Goal: Information Seeking & Learning: Check status

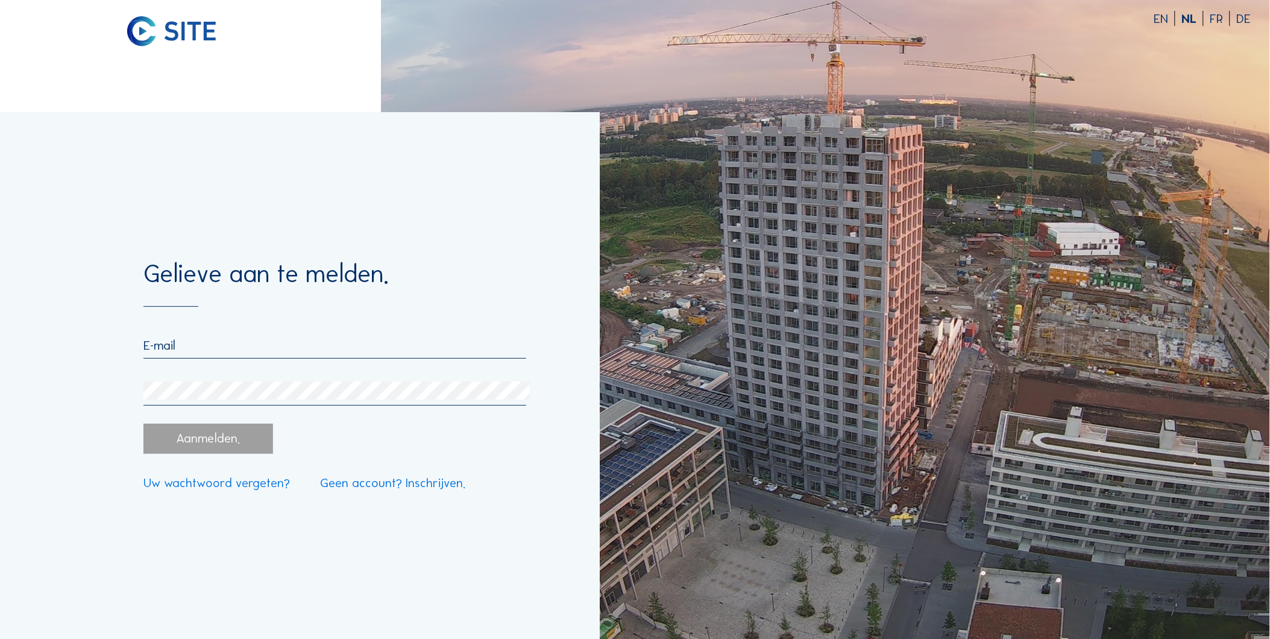
type input "[EMAIL_ADDRESS][DOMAIN_NAME]"
click at [248, 448] on div "Aanmelden." at bounding box center [208, 439] width 130 height 30
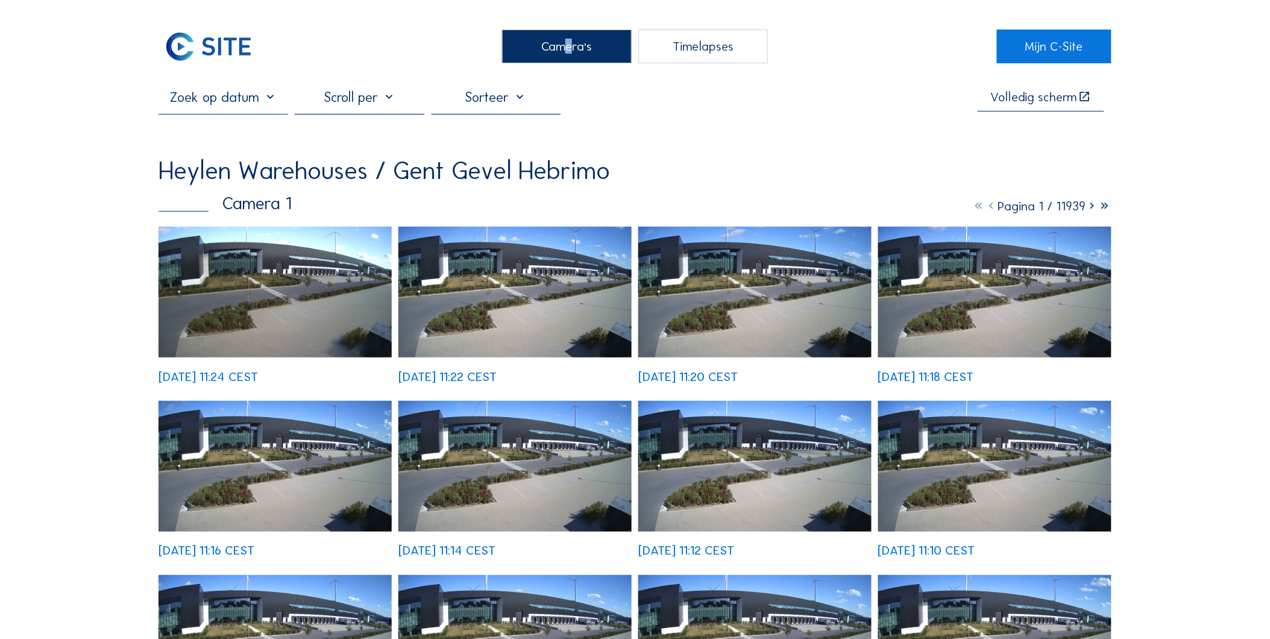
click at [562, 33] on div "Camera's" at bounding box center [567, 47] width 130 height 34
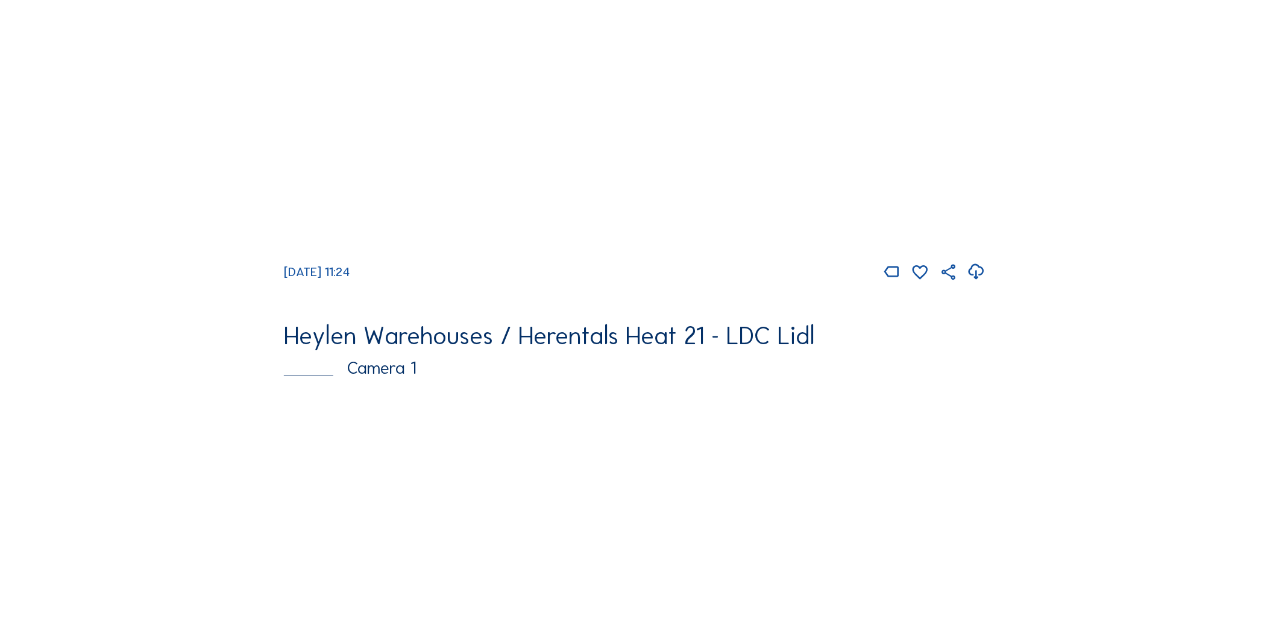
scroll to position [2822, 0]
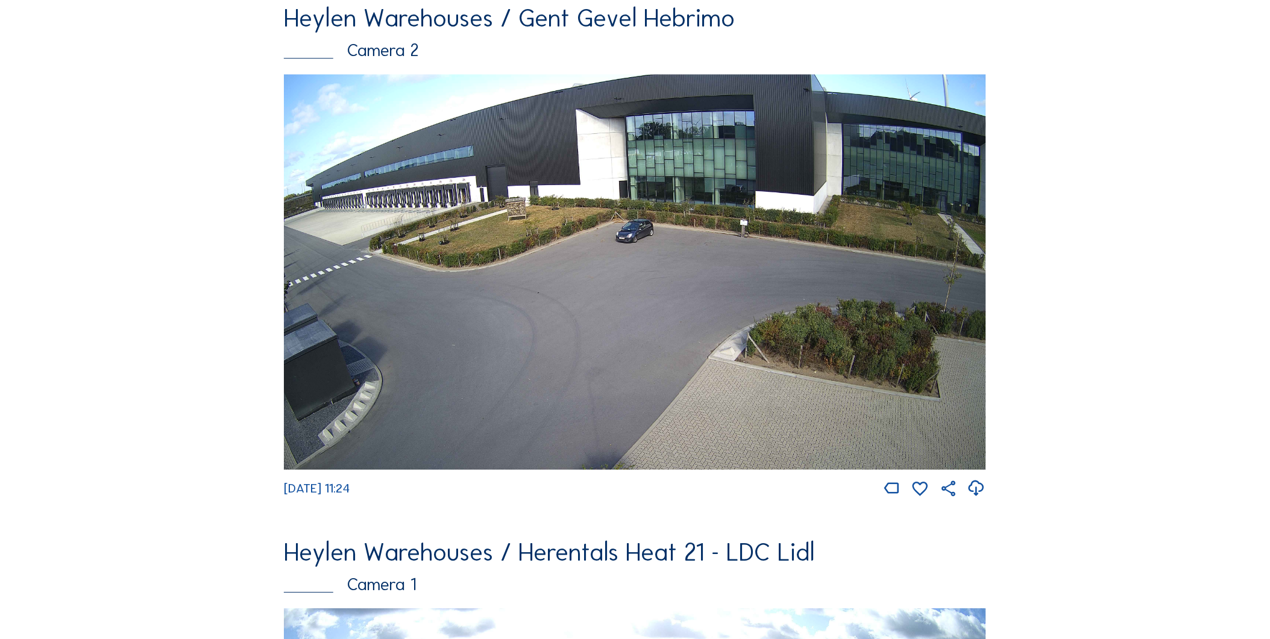
click at [446, 293] on img at bounding box center [635, 271] width 702 height 395
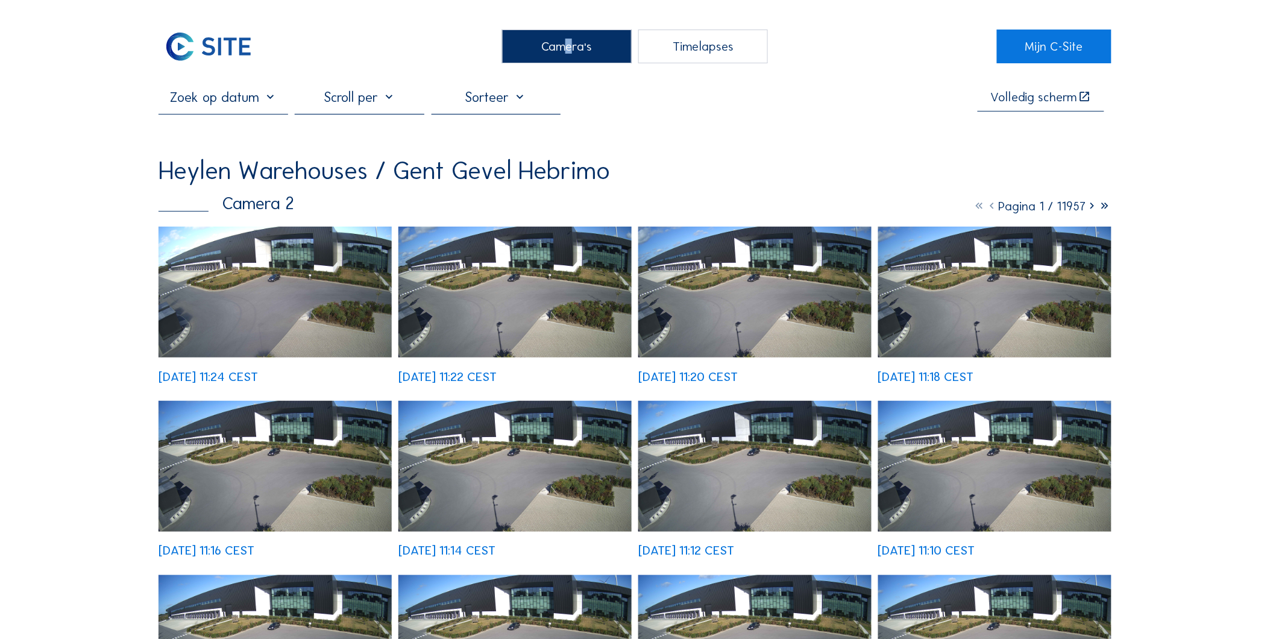
click at [394, 106] on div at bounding box center [360, 101] width 130 height 25
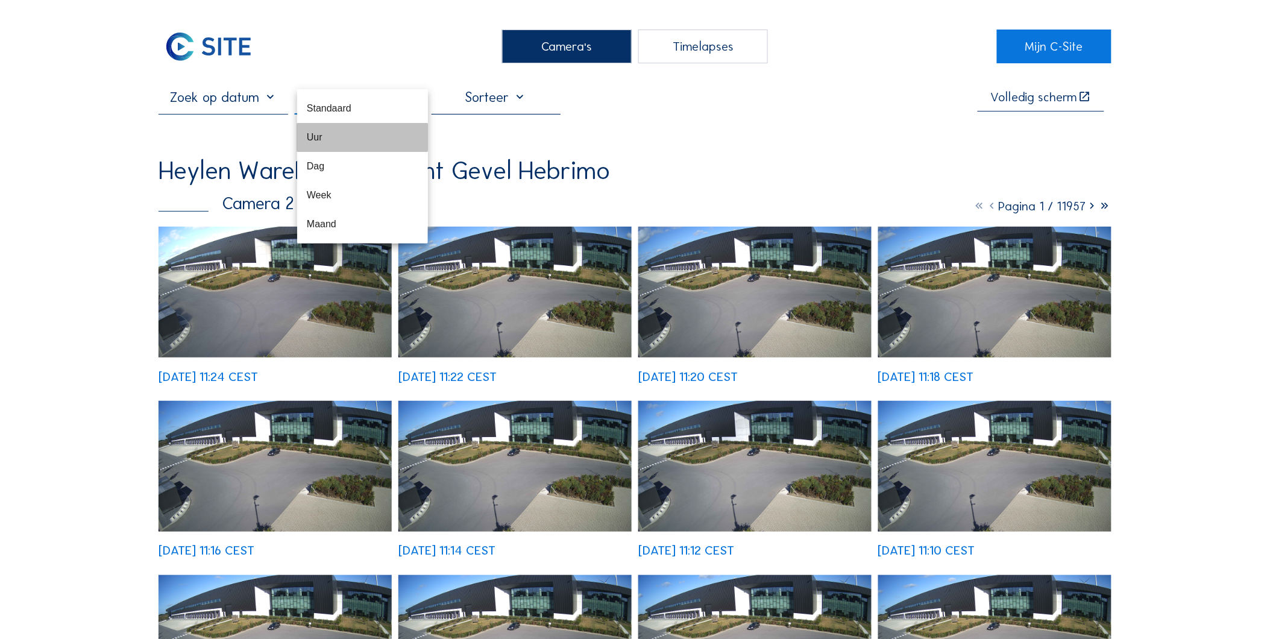
click at [374, 145] on div "Uur" at bounding box center [363, 137] width 112 height 26
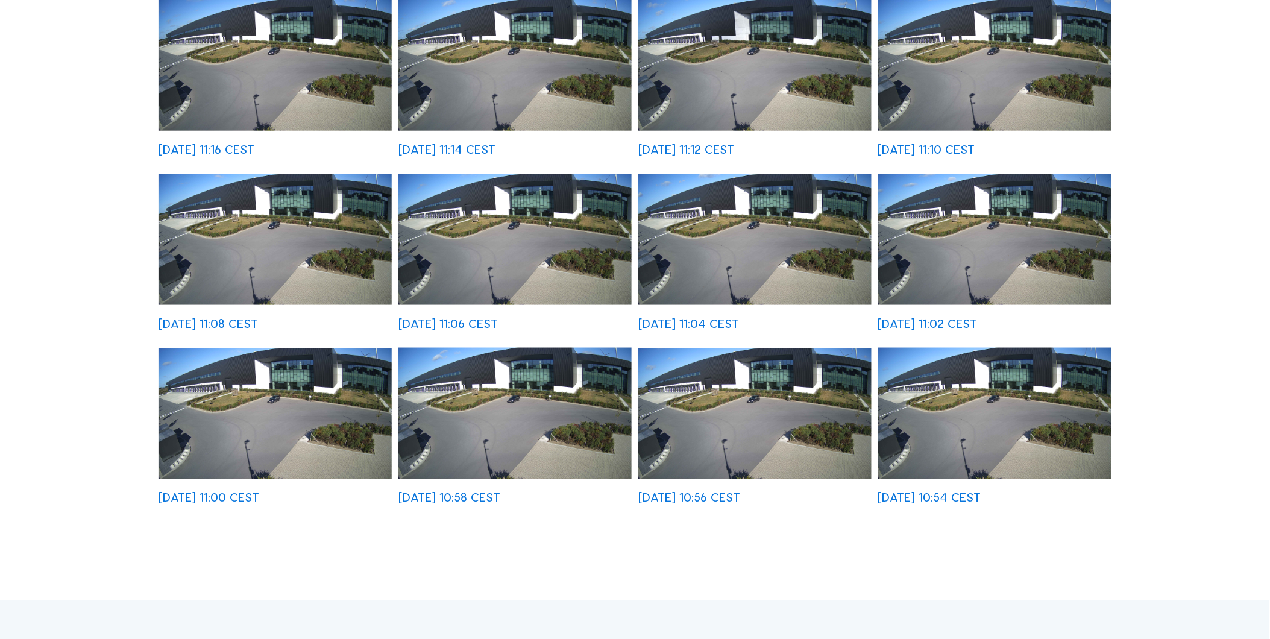
scroll to position [66, 0]
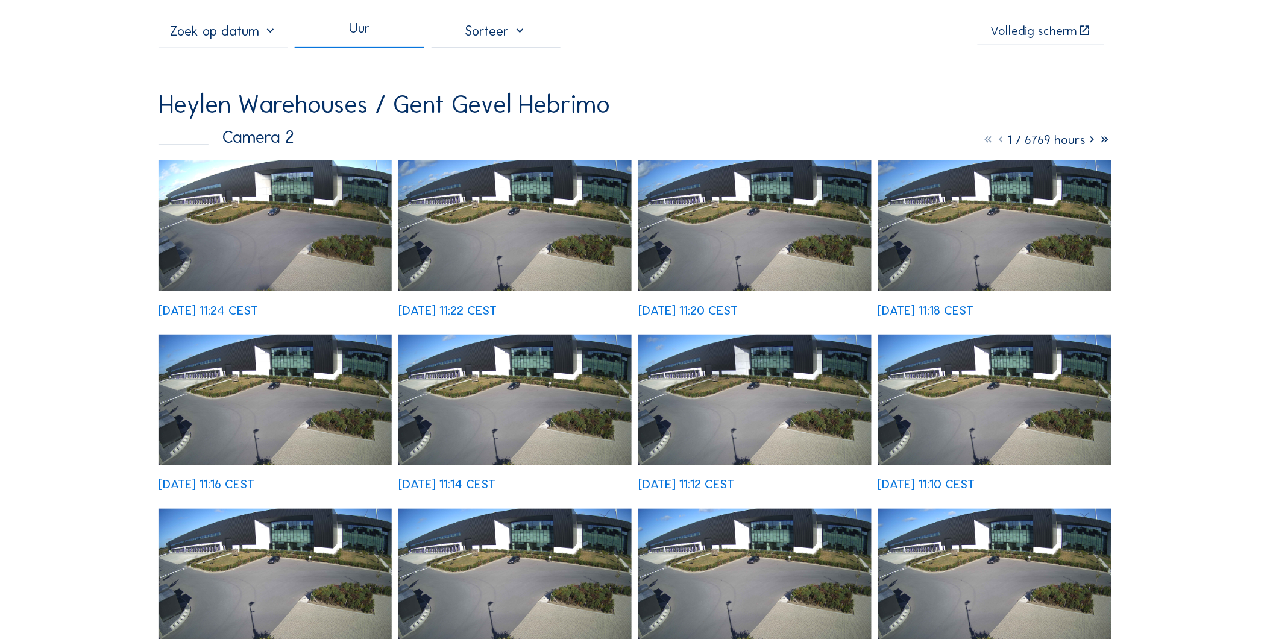
click at [1093, 145] on icon at bounding box center [1092, 139] width 13 height 15
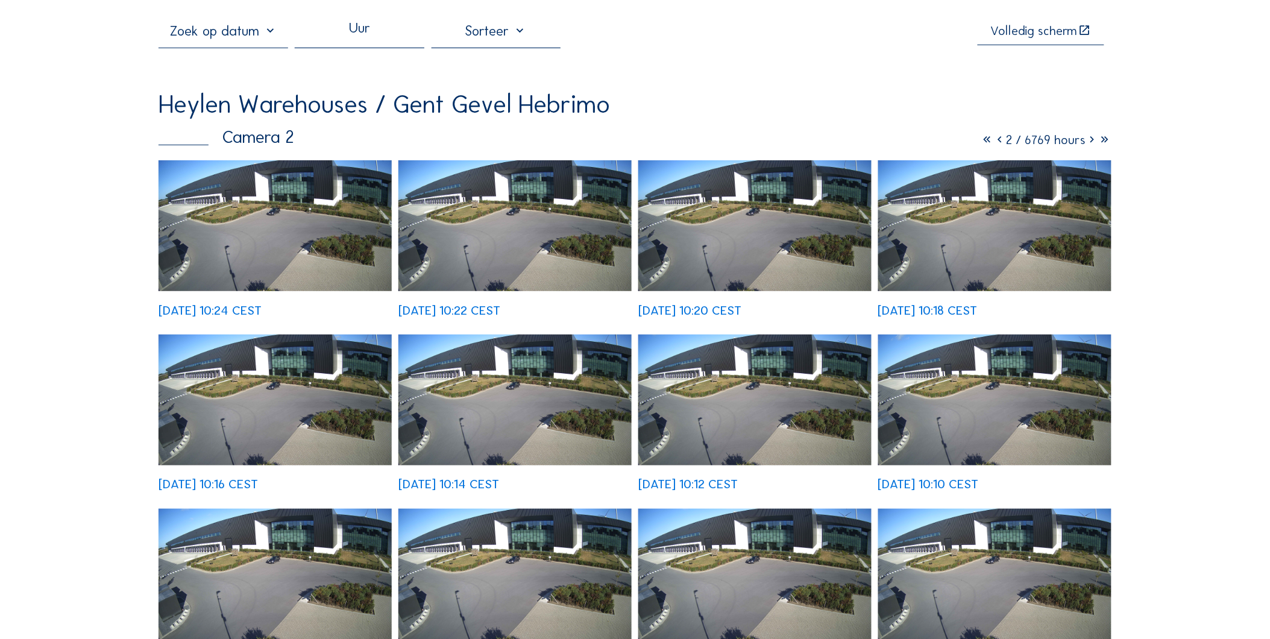
click at [1092, 143] on icon at bounding box center [1092, 139] width 13 height 15
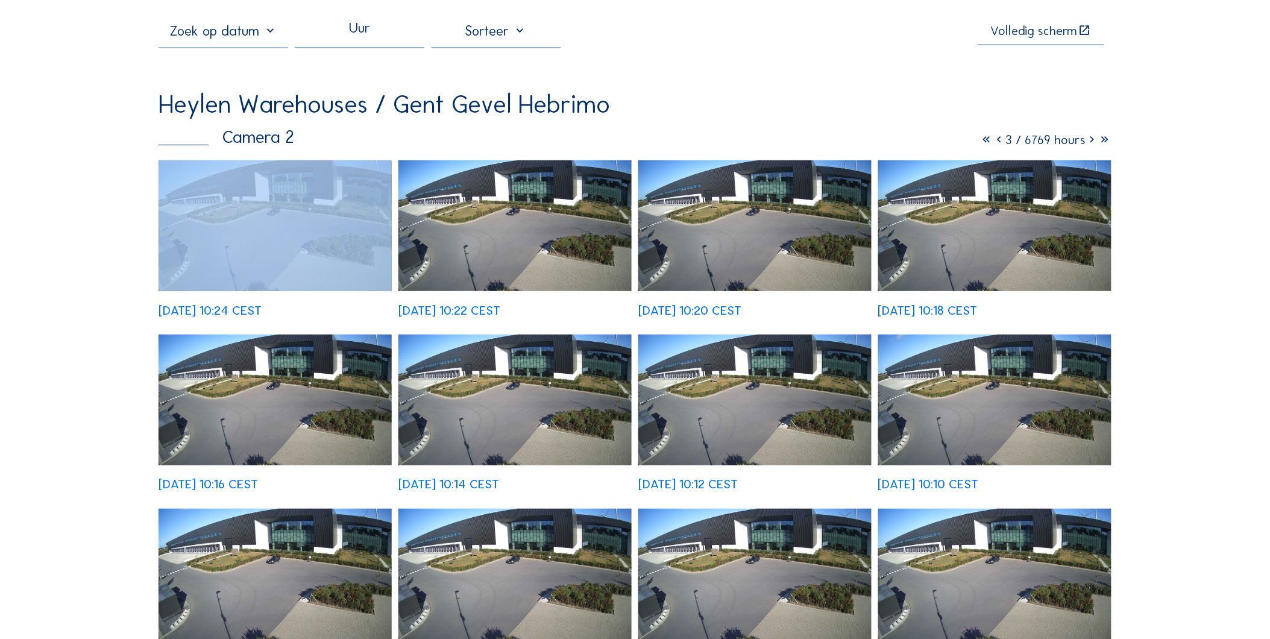
click at [1091, 143] on icon at bounding box center [1092, 139] width 13 height 15
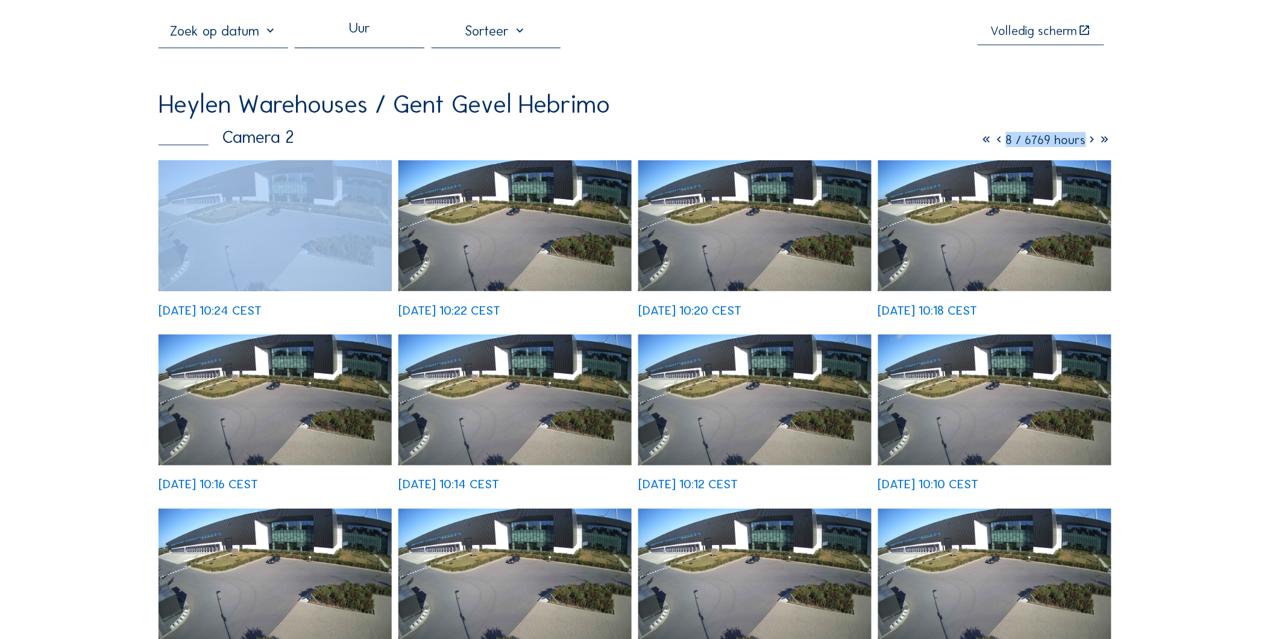
click at [1091, 143] on icon at bounding box center [1092, 139] width 13 height 15
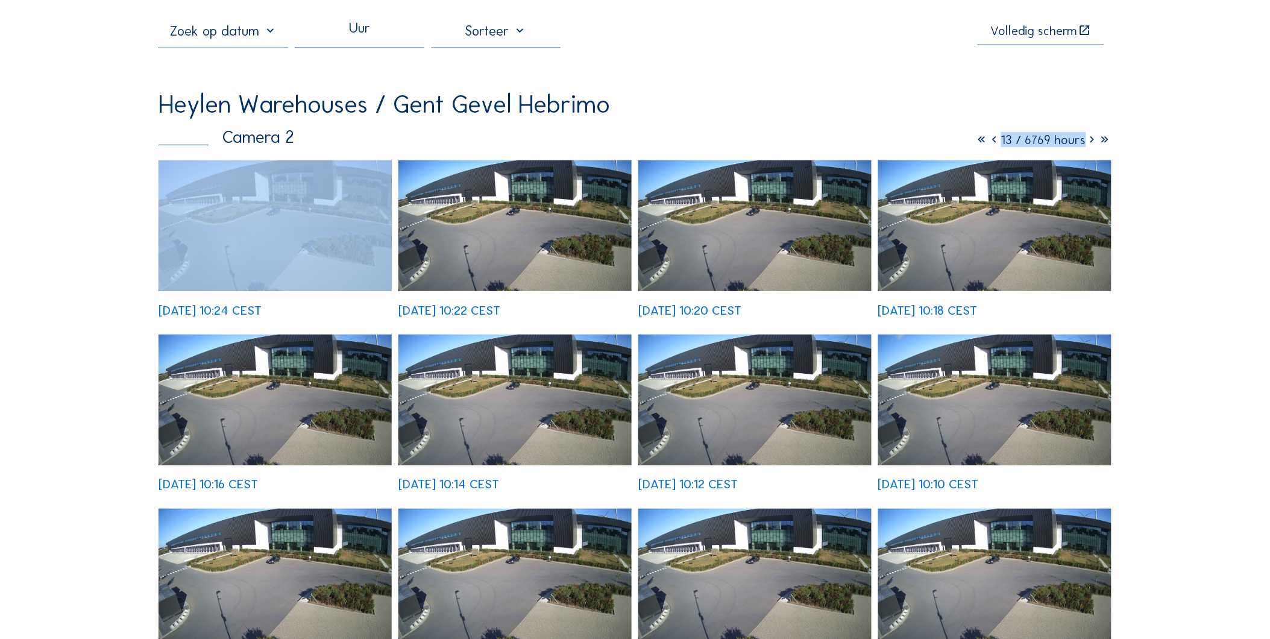
click at [1091, 143] on icon at bounding box center [1092, 139] width 13 height 15
click at [1090, 143] on icon at bounding box center [1092, 139] width 13 height 15
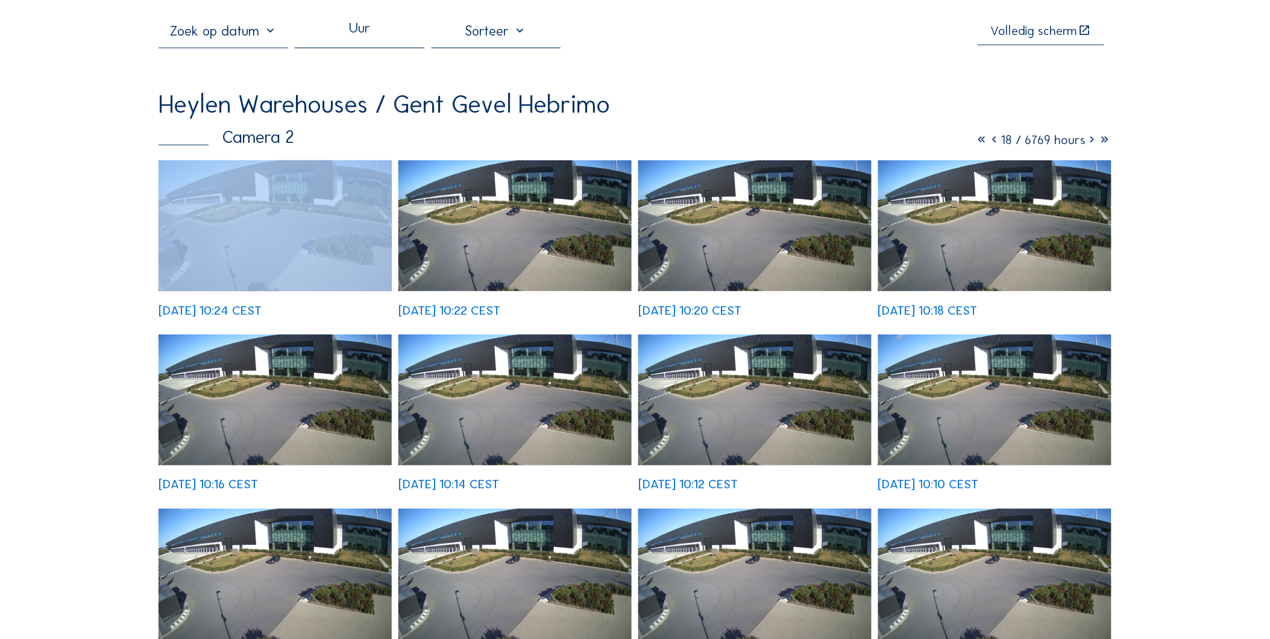
click at [1090, 143] on icon at bounding box center [1092, 139] width 13 height 15
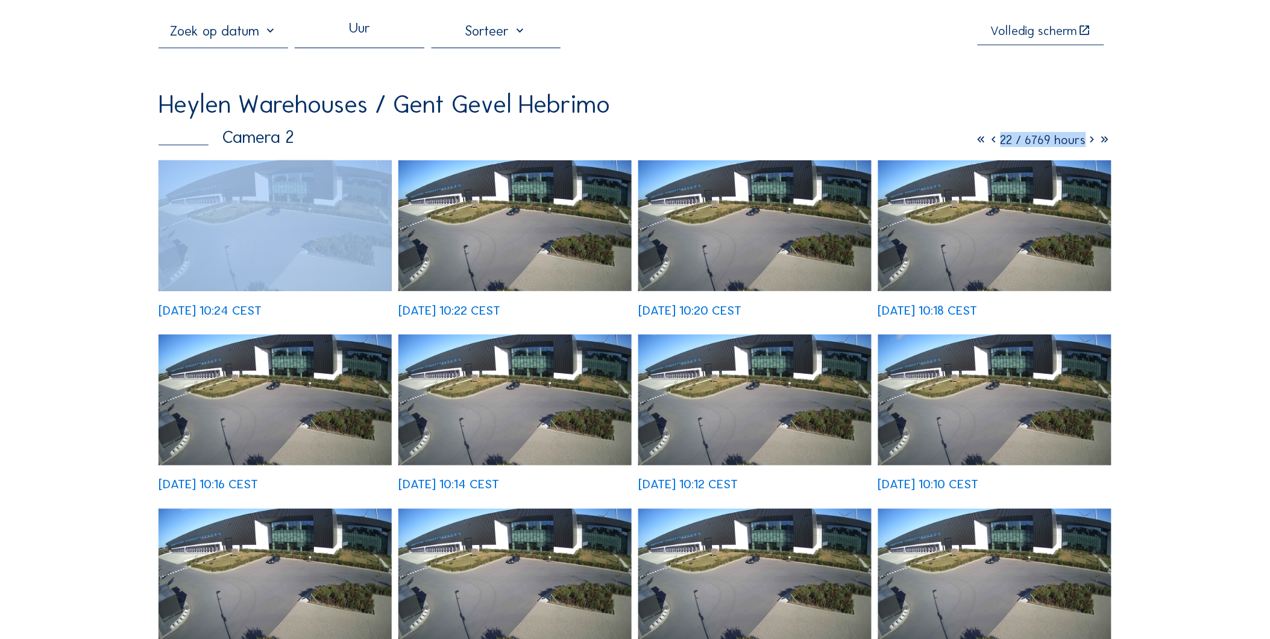
click at [1090, 143] on icon at bounding box center [1092, 139] width 13 height 15
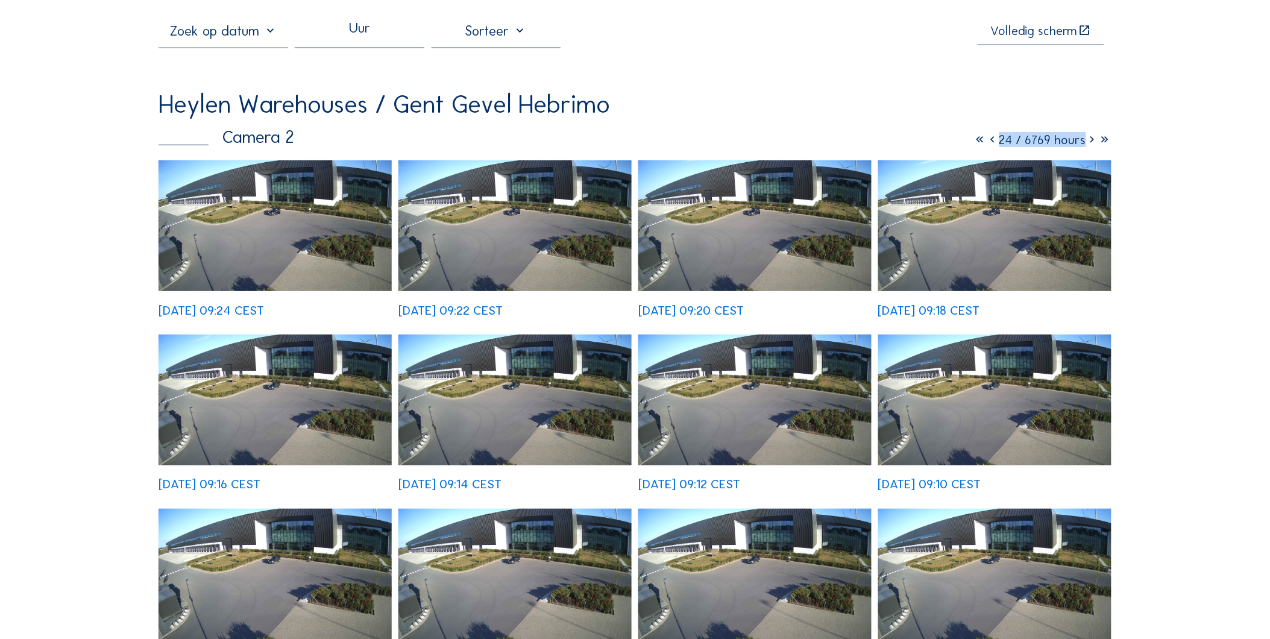
click at [389, 45] on div "Uur" at bounding box center [360, 34] width 130 height 25
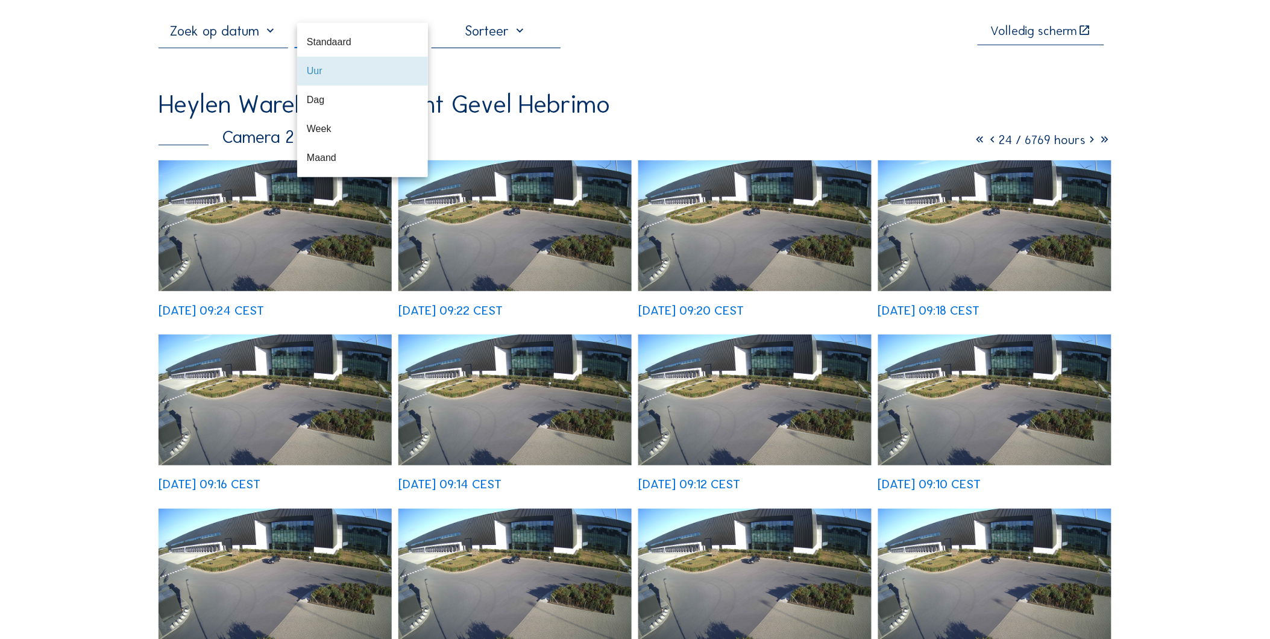
click at [237, 219] on img at bounding box center [275, 225] width 233 height 131
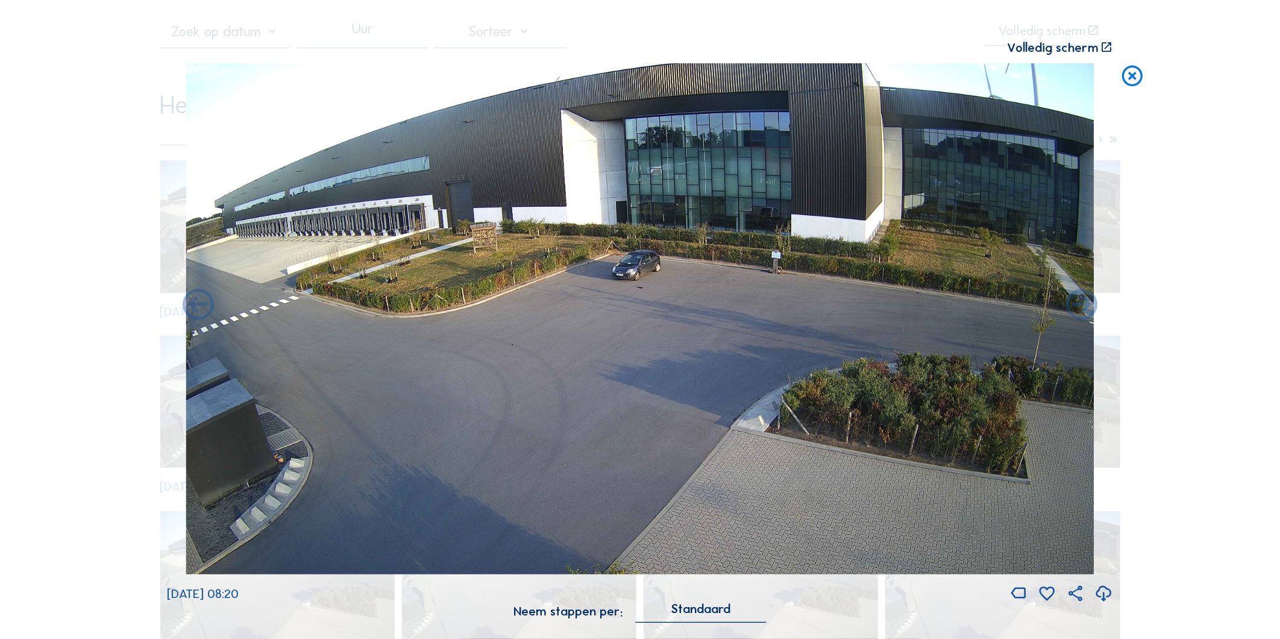
click at [706, 611] on div "Standaard" at bounding box center [701, 608] width 59 height 11
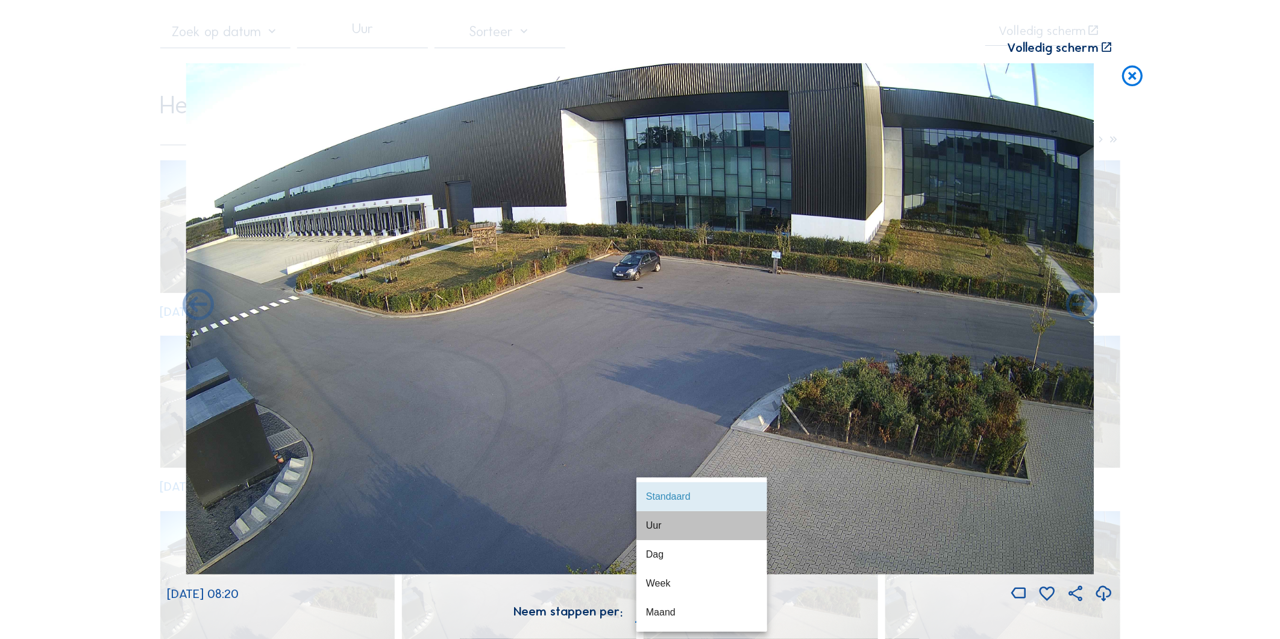
click at [691, 526] on div "Uur" at bounding box center [702, 525] width 112 height 11
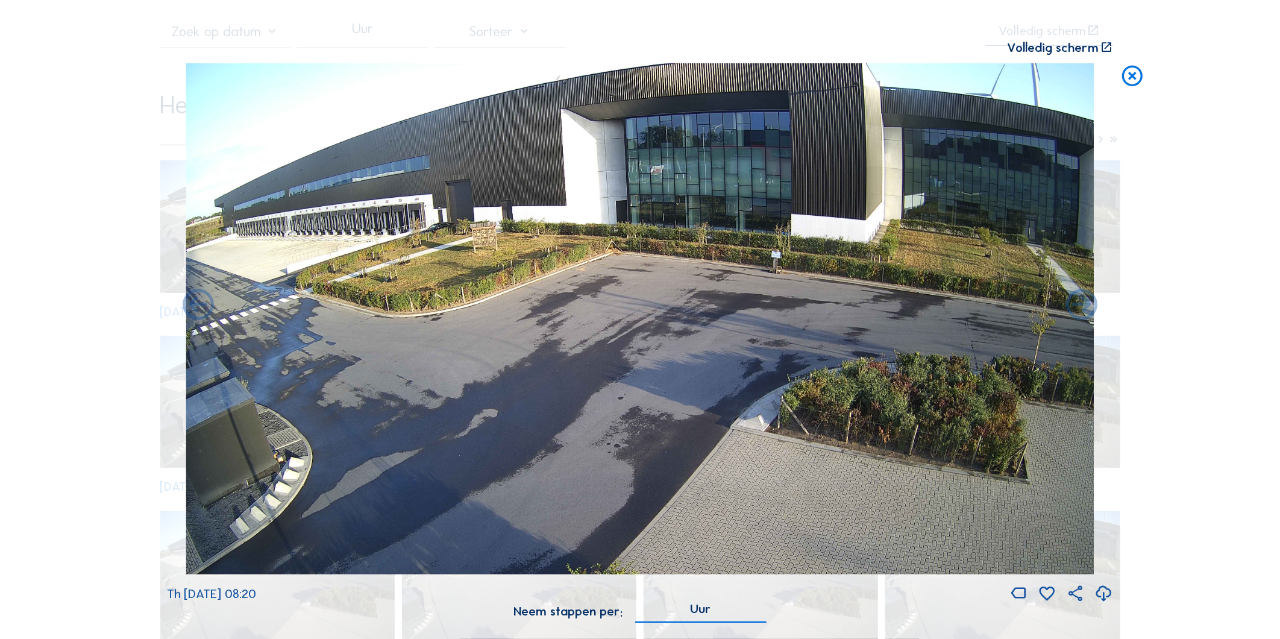
click at [704, 614] on div "Uur" at bounding box center [701, 608] width 21 height 11
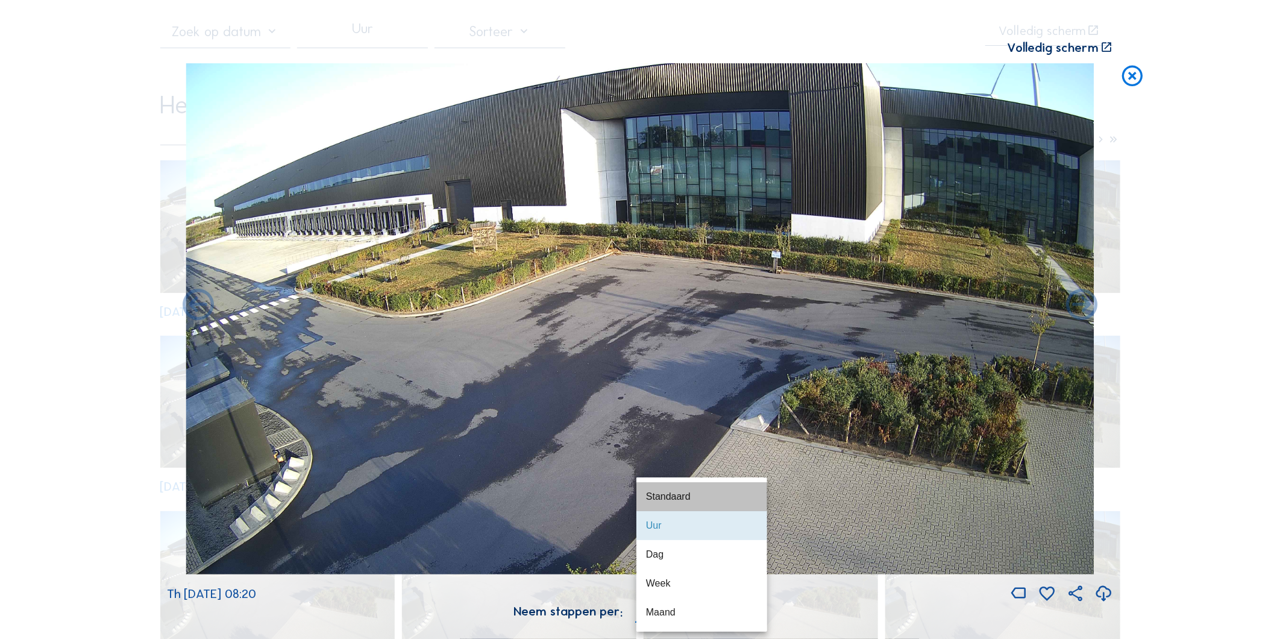
click at [670, 492] on div "Standaard" at bounding box center [702, 496] width 112 height 11
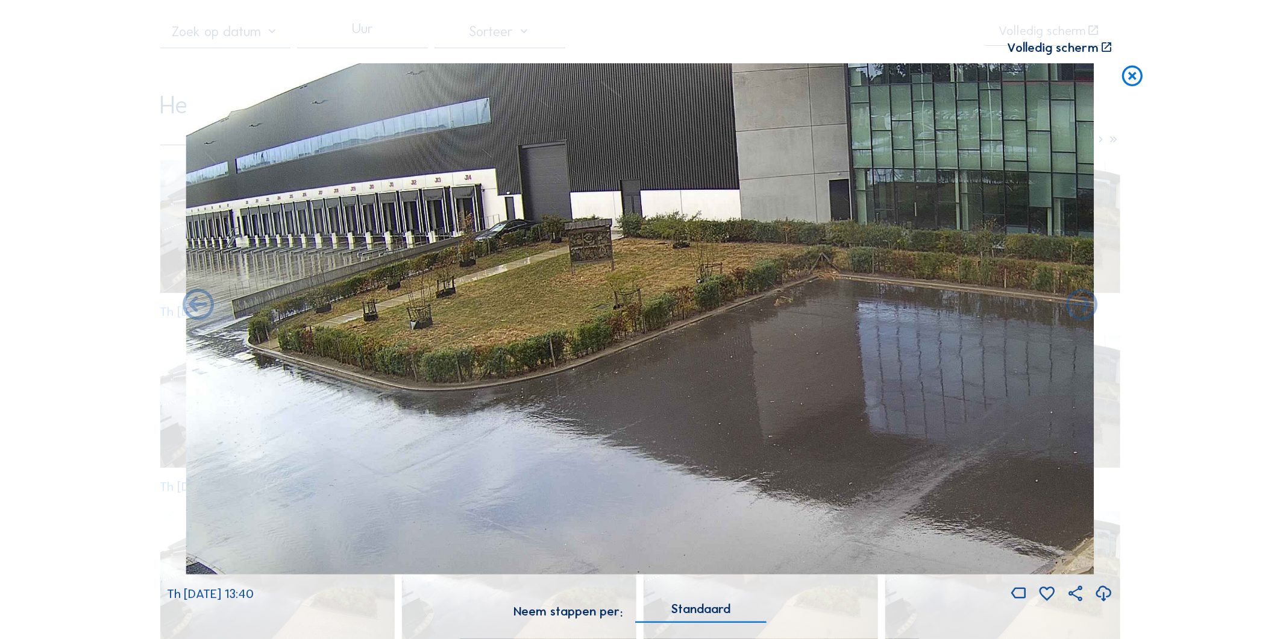
click at [1133, 77] on icon at bounding box center [1132, 76] width 25 height 26
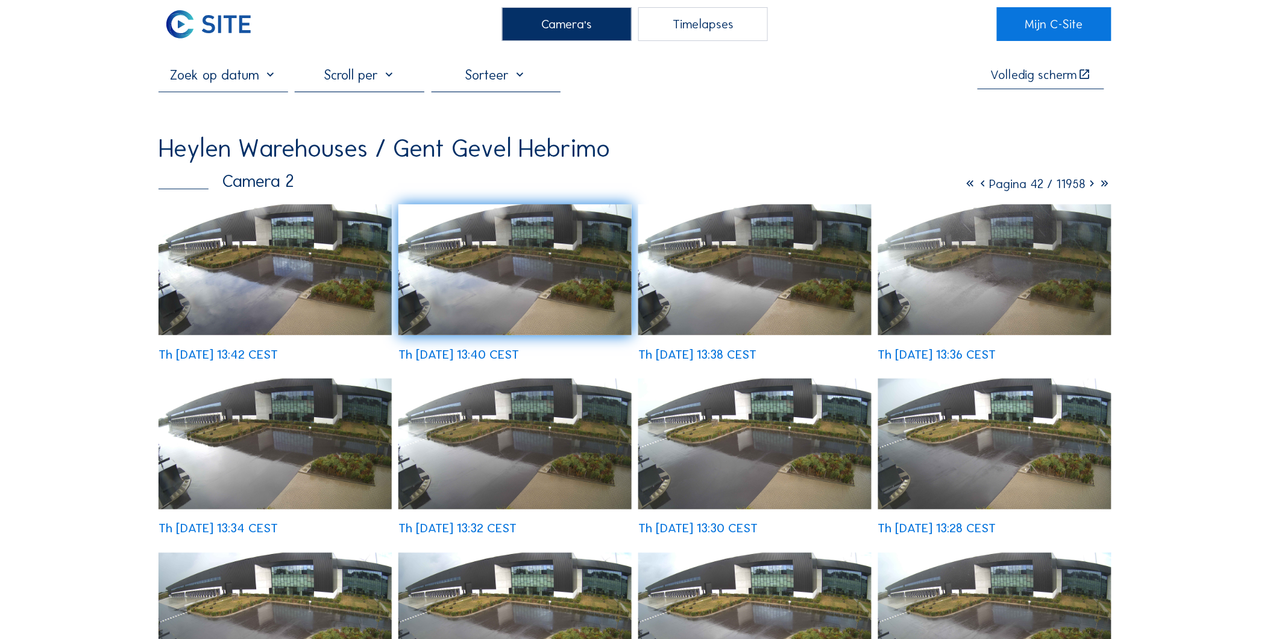
scroll to position [0, 0]
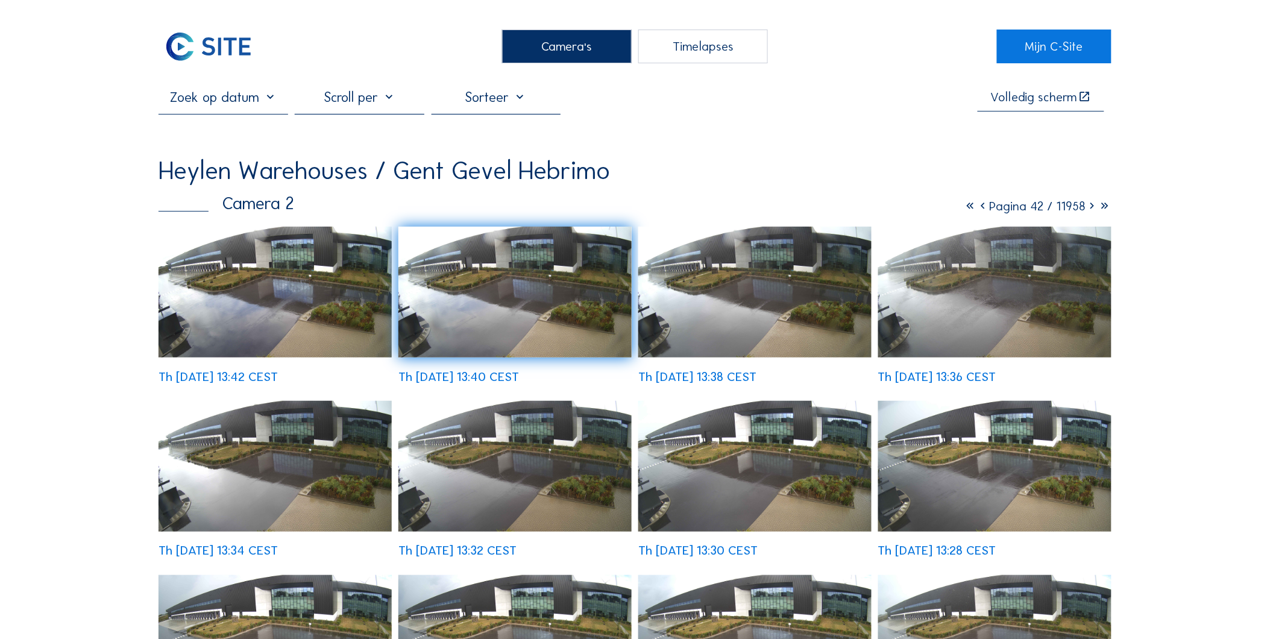
click at [556, 46] on div "Camera's" at bounding box center [567, 47] width 130 height 34
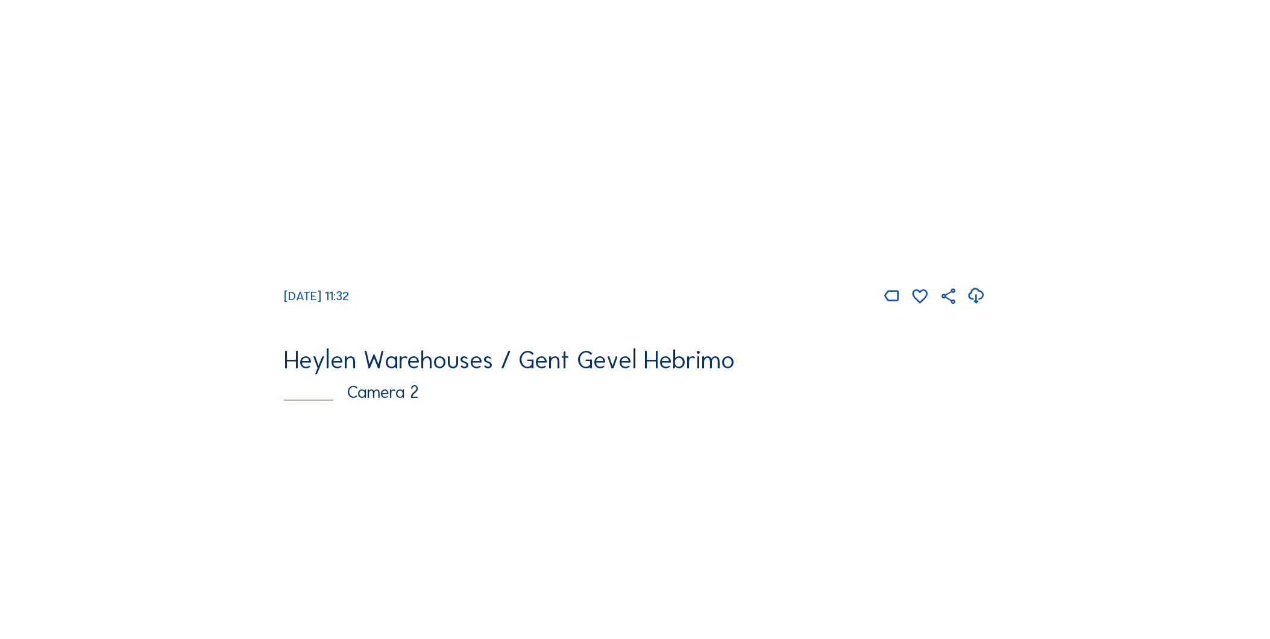
scroll to position [2279, 0]
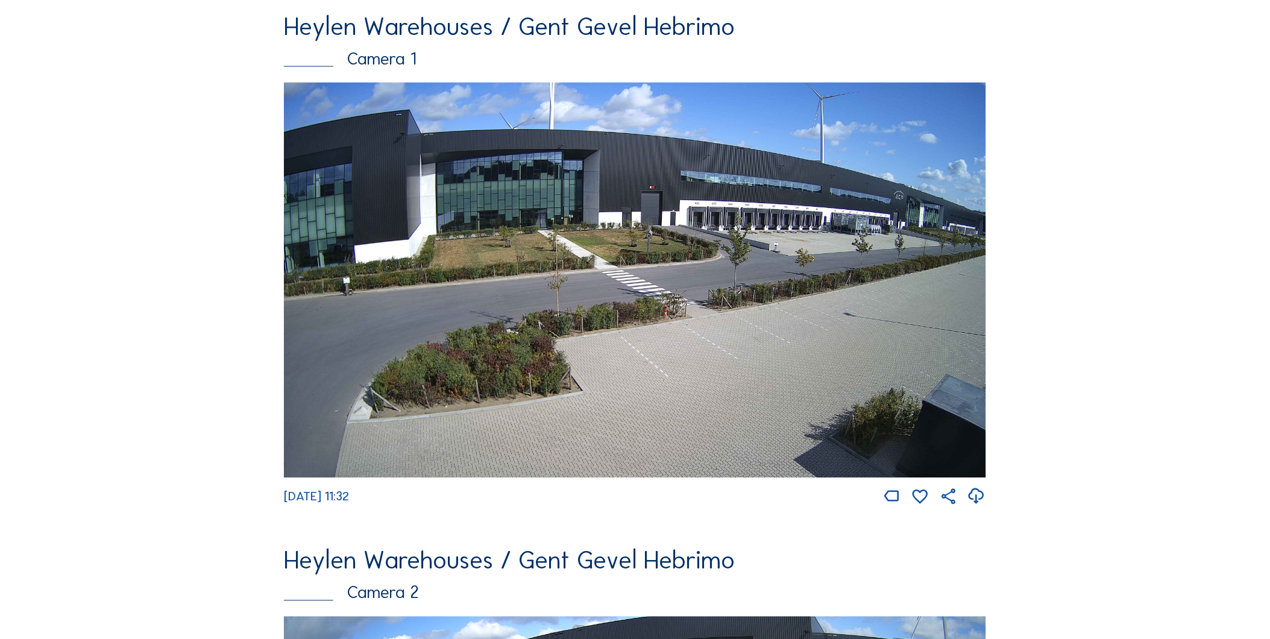
click at [686, 233] on img at bounding box center [635, 280] width 702 height 395
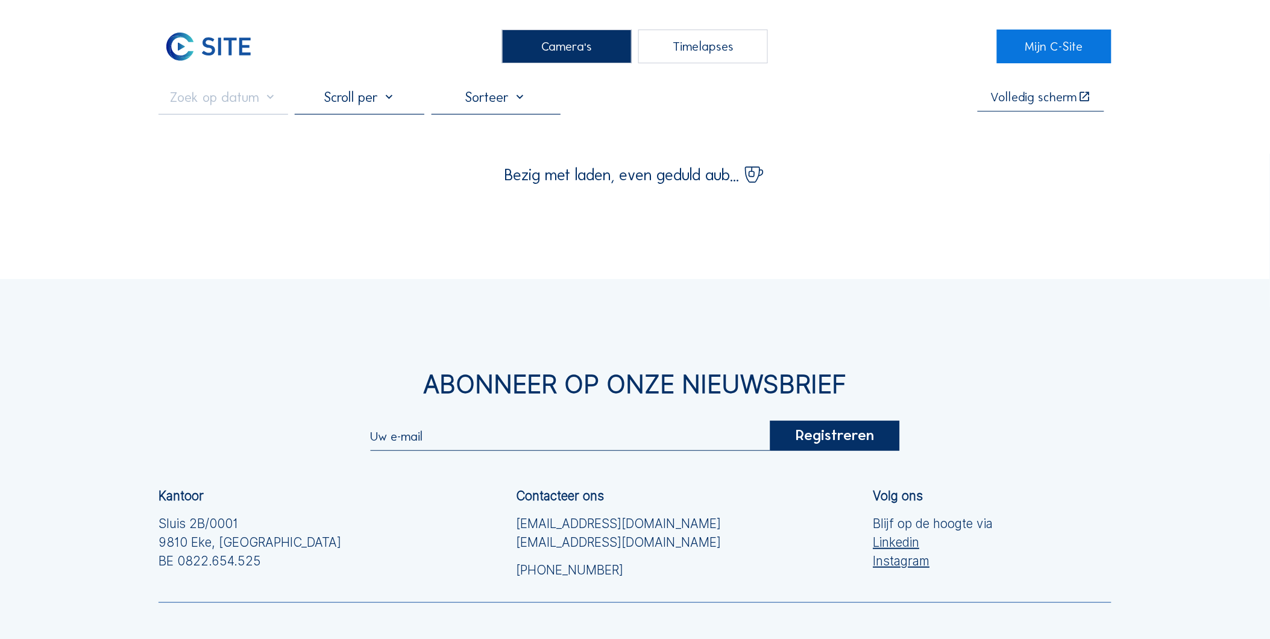
click at [686, 233] on div "Camera's Timelapses Mijn C-Site Volledig [PERSON_NAME] Bezig met laden, even ge…" at bounding box center [635, 392] width 1270 height 785
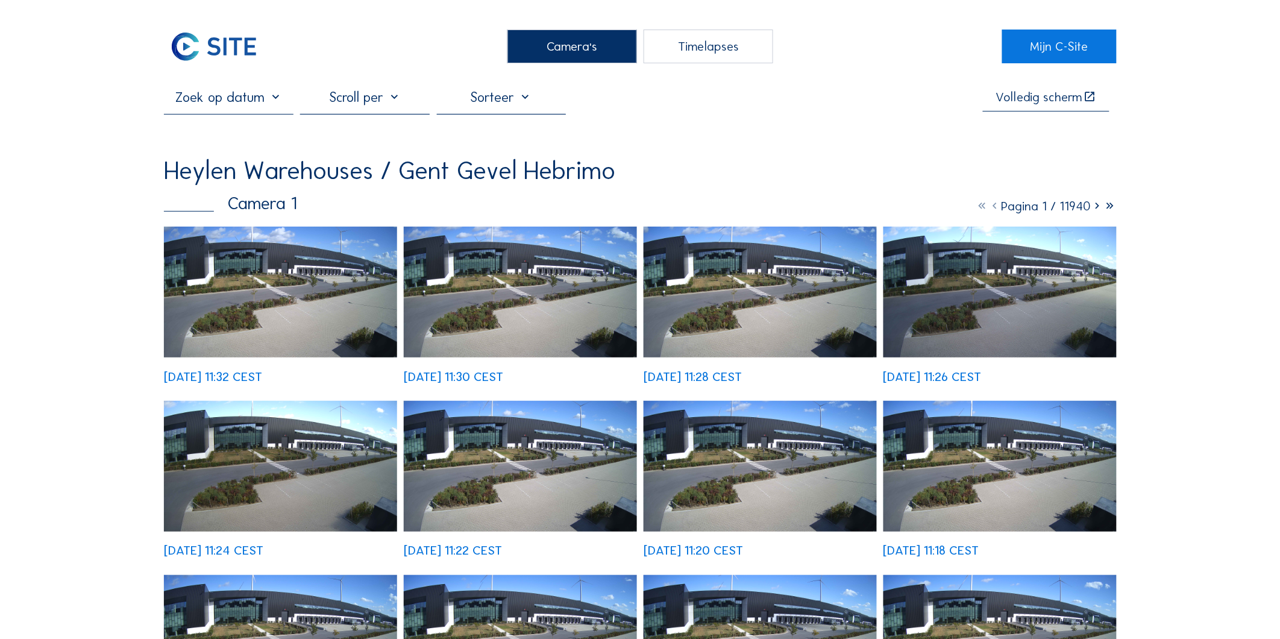
scroll to position [67, 0]
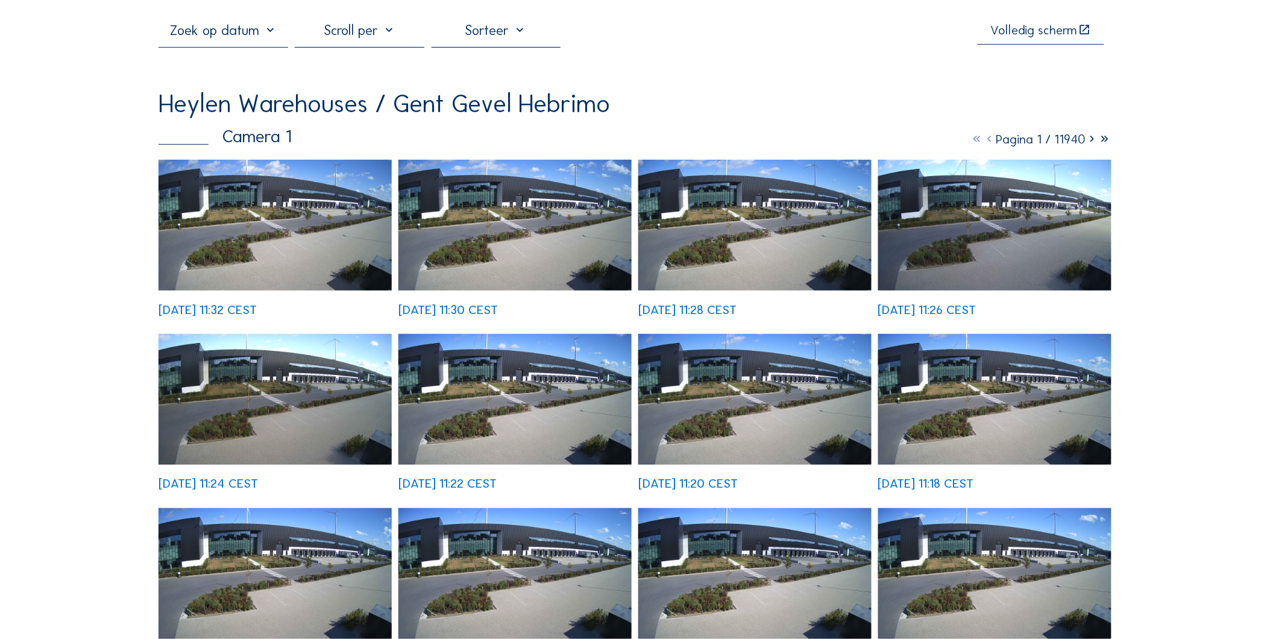
click at [266, 276] on img at bounding box center [275, 225] width 233 height 131
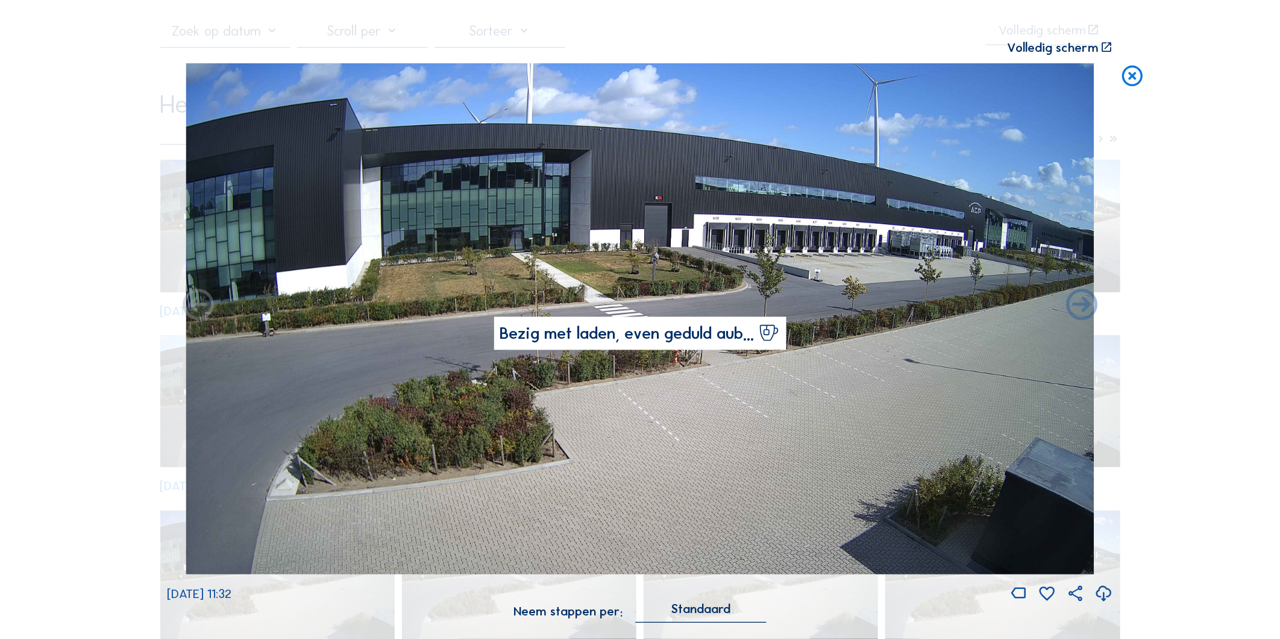
click at [679, 614] on div "Standaard" at bounding box center [701, 608] width 59 height 11
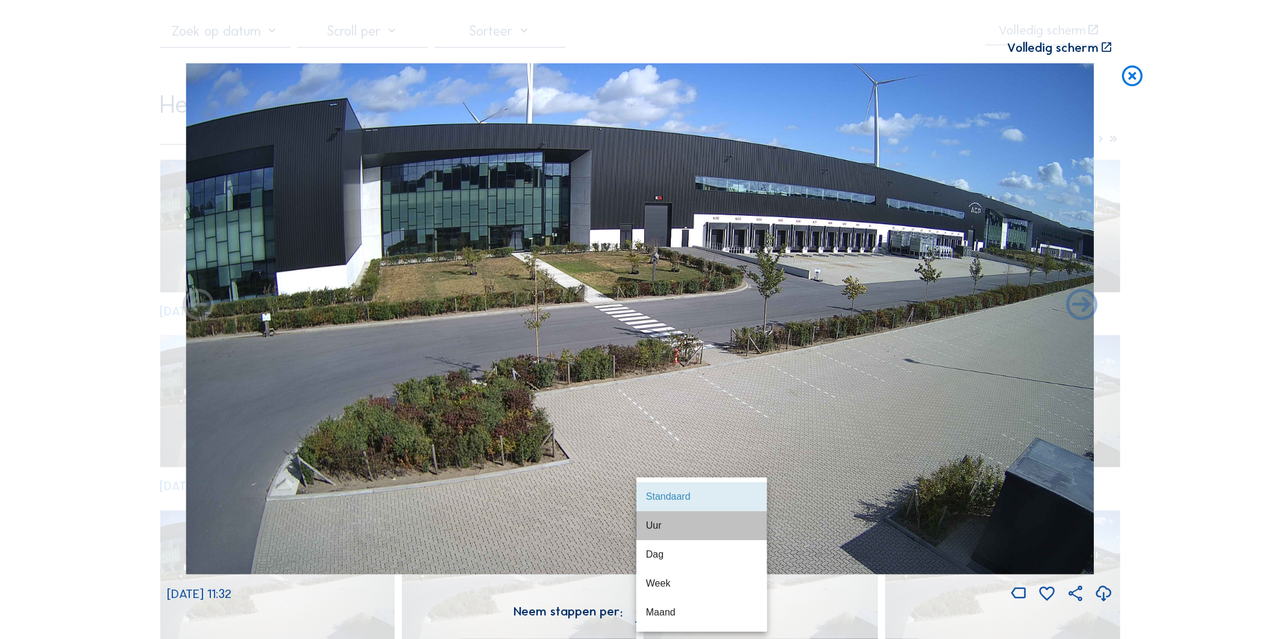
click at [679, 527] on div "Uur" at bounding box center [702, 525] width 112 height 11
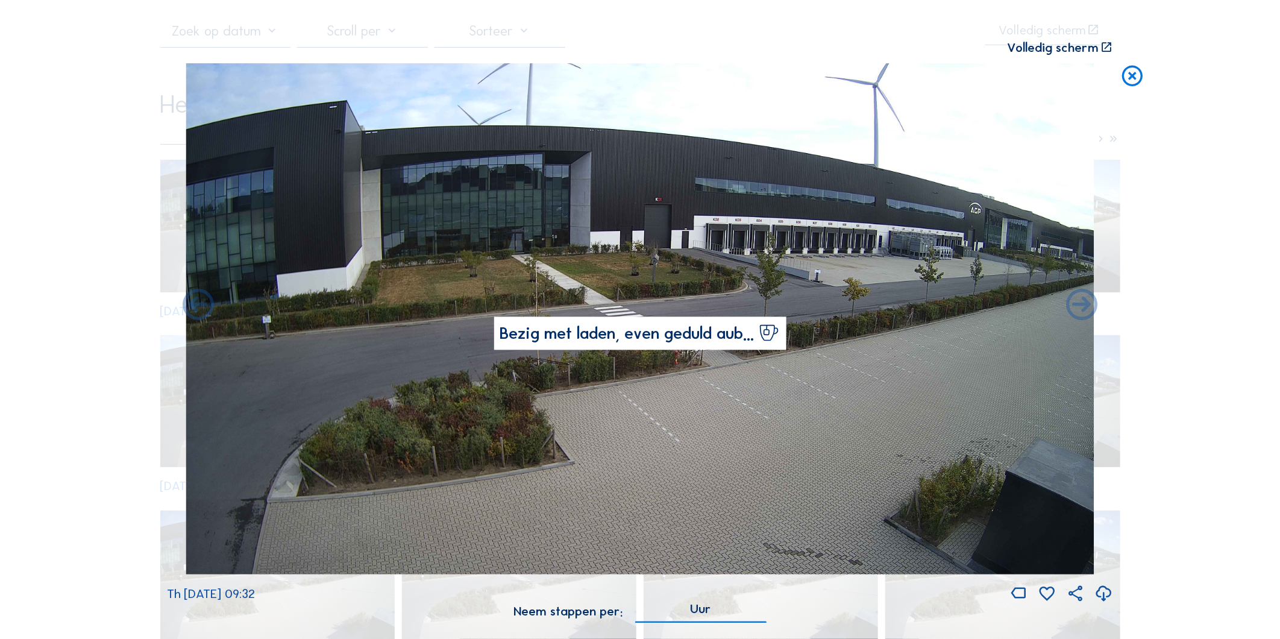
click at [708, 614] on div "Uur" at bounding box center [701, 608] width 21 height 11
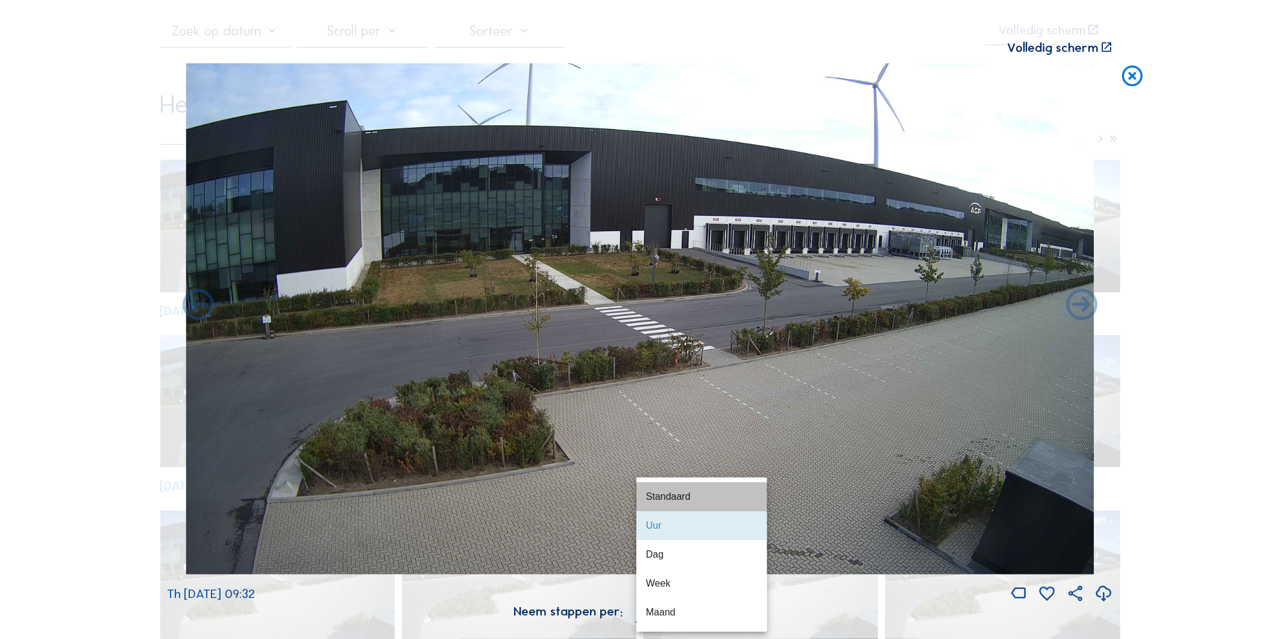
click at [679, 491] on div "Standaard" at bounding box center [702, 496] width 112 height 11
